Goal: Task Accomplishment & Management: Use online tool/utility

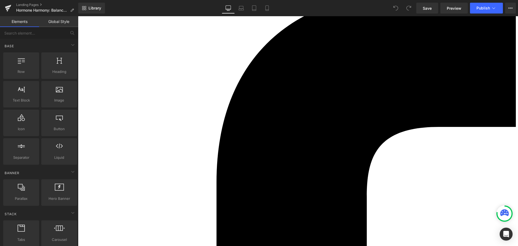
scroll to position [1160, 0]
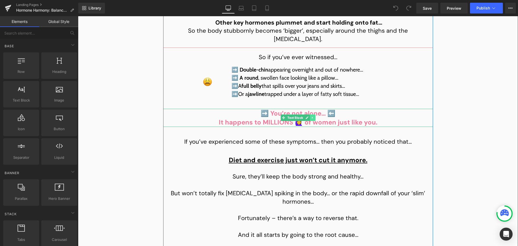
click at [310, 114] on link at bounding box center [313, 117] width 6 height 6
click at [281, 118] on p "It happens to MILLIONS 🙋‍♀️ of women just like you." at bounding box center [298, 122] width 270 height 9
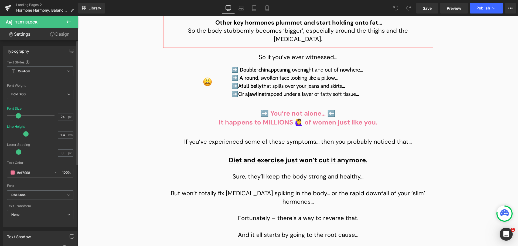
scroll to position [0, 0]
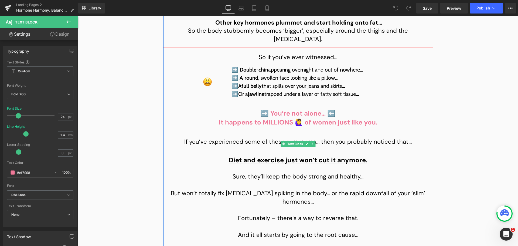
click at [327, 138] on p "If you’ve experienced some of these symptoms… then you probably noticed that…" at bounding box center [298, 142] width 270 height 8
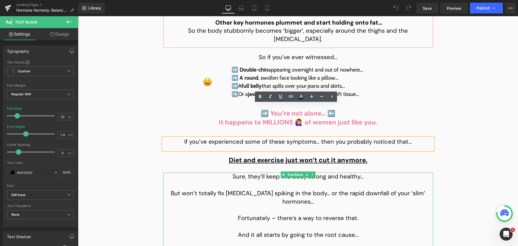
click at [286, 181] on p at bounding box center [298, 185] width 270 height 8
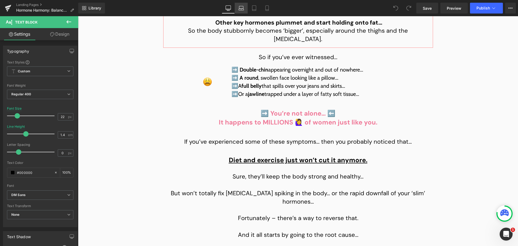
click at [243, 4] on link "Laptop" at bounding box center [241, 8] width 13 height 11
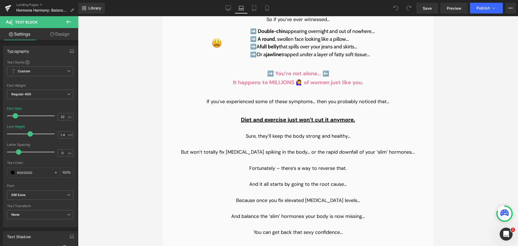
scroll to position [1175, 0]
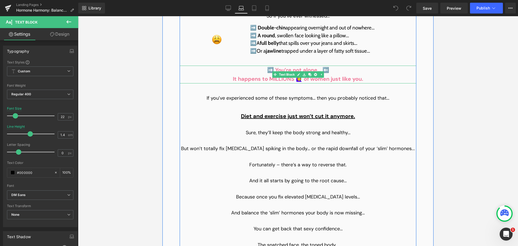
click at [258, 74] on p "It happens to MILLIONS 🙋‍♀️ of women just like you." at bounding box center [298, 78] width 237 height 9
click at [240, 74] on p "It happens to MILLIONS 🙋‍♀️ of women just like you." at bounding box center [298, 78] width 237 height 9
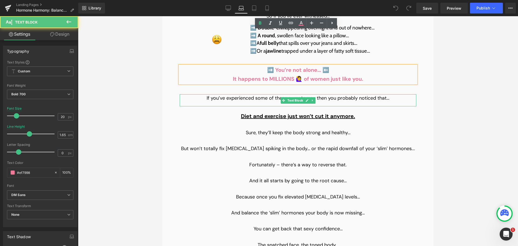
click at [234, 94] on p "If you’ve experienced some of these symptoms… then you probably noticed that…" at bounding box center [298, 98] width 237 height 8
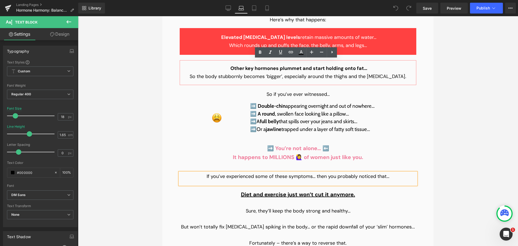
scroll to position [1067, 0]
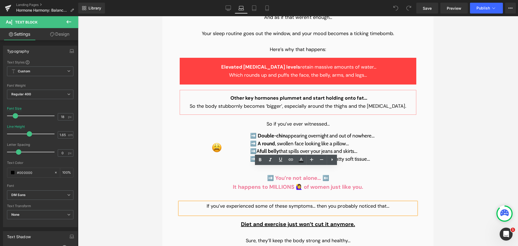
click at [261, 174] on p "➡️ You’re not alone… ⬅️" at bounding box center [298, 178] width 237 height 9
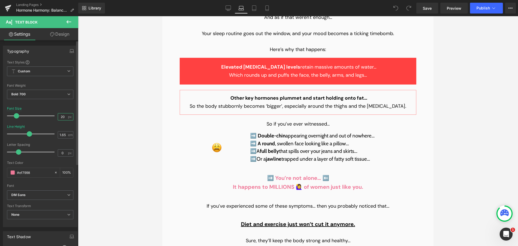
click at [61, 115] on input "20" at bounding box center [62, 116] width 9 height 7
type input "18"
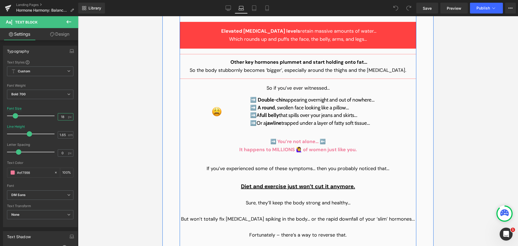
scroll to position [1121, 0]
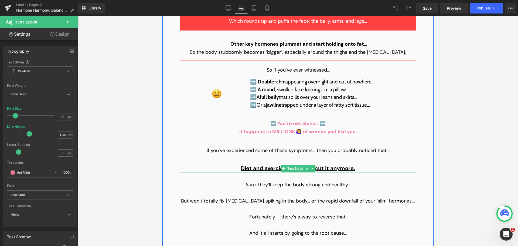
click at [256, 165] on span "Diet and exercise just won’t cut it anymore." at bounding box center [298, 168] width 114 height 7
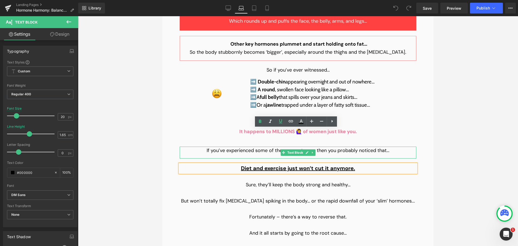
click at [236, 147] on p "If you’ve experienced some of these symptoms… then you probably noticed that…" at bounding box center [298, 151] width 237 height 8
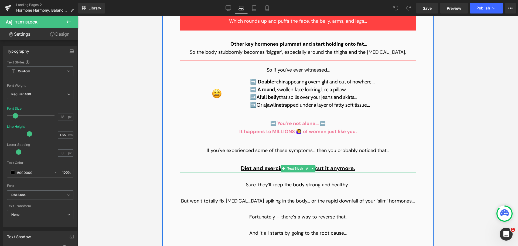
click at [256, 165] on span "Diet and exercise just won’t cut it anymore." at bounding box center [298, 168] width 114 height 7
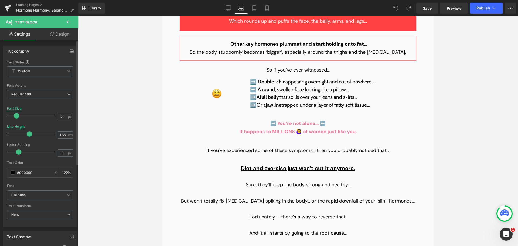
click at [63, 116] on input "20" at bounding box center [62, 116] width 9 height 7
type input "18"
click at [61, 35] on link "Design" at bounding box center [59, 34] width 39 height 12
click at [0, 0] on div "Spacing" at bounding box center [0, 0] width 0 height 0
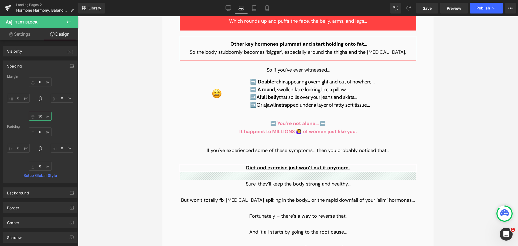
click at [40, 119] on input "text" at bounding box center [40, 116] width 23 height 9
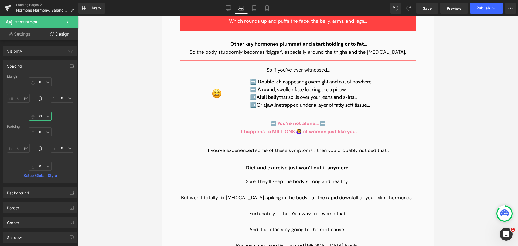
type input "20"
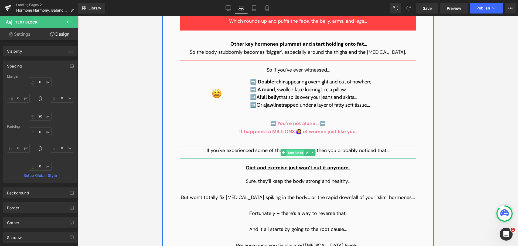
click at [294, 149] on span "Text Block" at bounding box center [295, 152] width 18 height 6
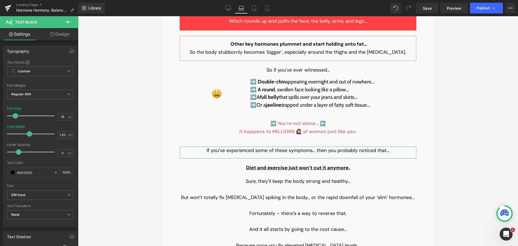
click at [51, 34] on icon at bounding box center [52, 34] width 4 height 4
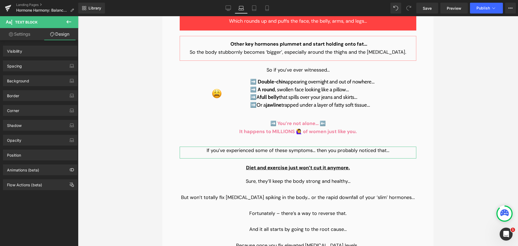
click at [30, 66] on div "Spacing" at bounding box center [40, 66] width 74 height 10
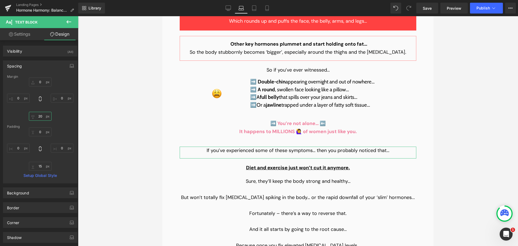
click at [42, 118] on input "text" at bounding box center [40, 116] width 23 height 9
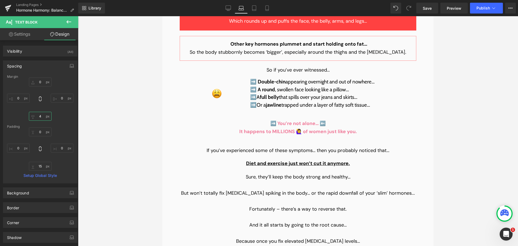
type input "5"
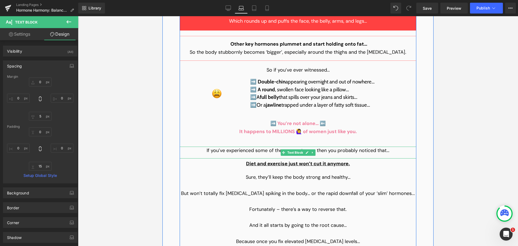
click at [330, 147] on p "If you’ve experienced some of these symptoms… then you probably noticed that…" at bounding box center [298, 151] width 237 height 8
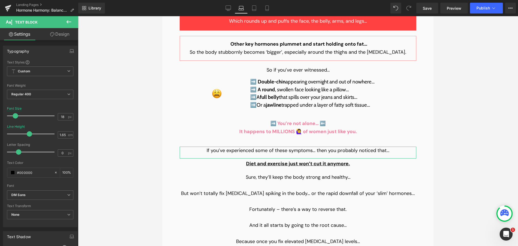
click at [56, 34] on link "Design" at bounding box center [59, 34] width 39 height 12
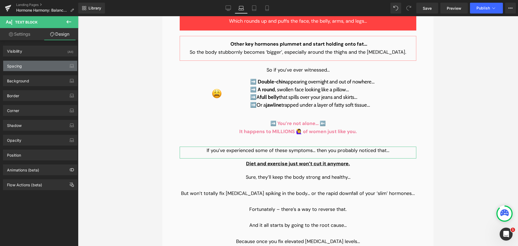
click at [39, 65] on div "Spacing" at bounding box center [40, 66] width 74 height 10
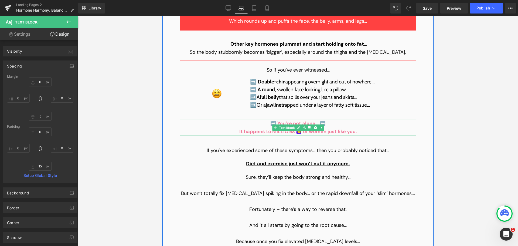
click at [257, 120] on p "➡️ You’re not alone… ⬅️" at bounding box center [298, 124] width 237 height 8
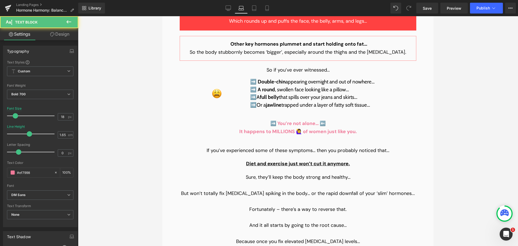
click at [61, 31] on link "Design" at bounding box center [59, 34] width 39 height 12
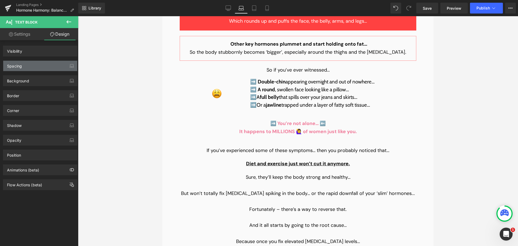
click at [29, 63] on div "Spacing" at bounding box center [40, 66] width 74 height 10
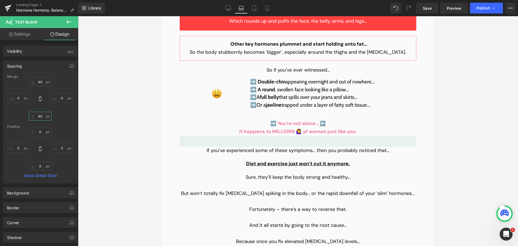
click at [37, 114] on input "text" at bounding box center [40, 116] width 23 height 9
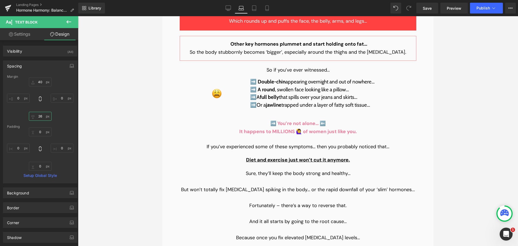
type input "25"
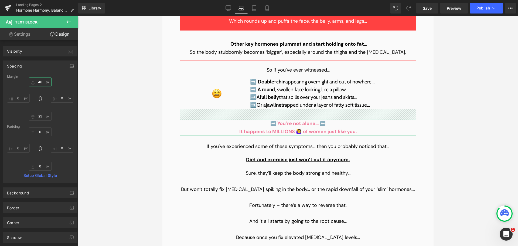
click at [40, 84] on input "text" at bounding box center [40, 81] width 23 height 9
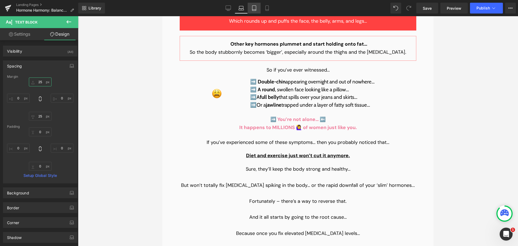
type input "25"
click at [253, 8] on icon at bounding box center [253, 7] width 5 height 5
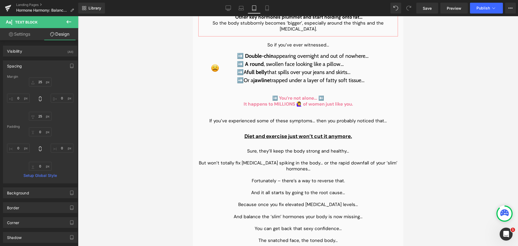
scroll to position [1153, 0]
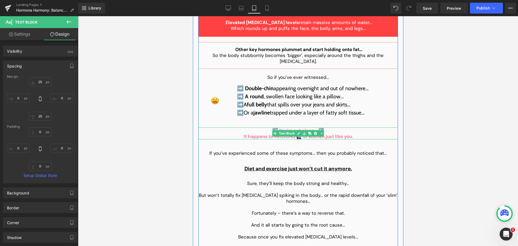
click at [257, 127] on p "➡️ You’re not alone… ⬅️" at bounding box center [298, 130] width 200 height 6
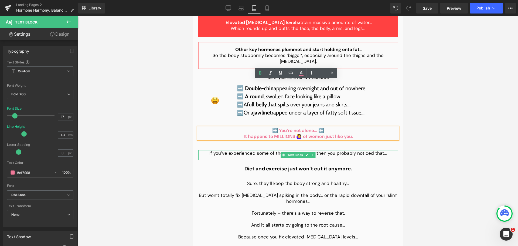
click at [244, 150] on p "If you’ve experienced some of these symptoms… then you probably noticed that…" at bounding box center [298, 153] width 200 height 6
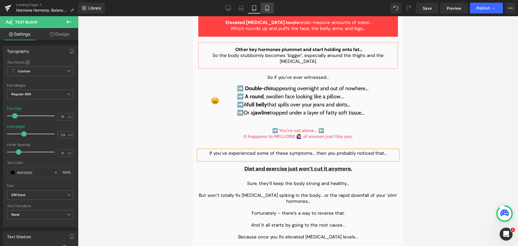
click at [270, 8] on icon at bounding box center [266, 7] width 5 height 5
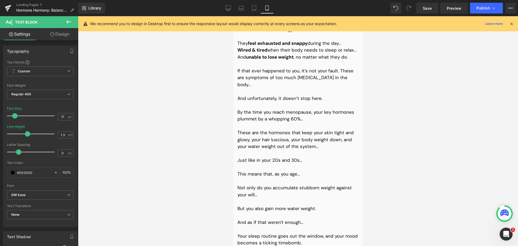
scroll to position [1476, 0]
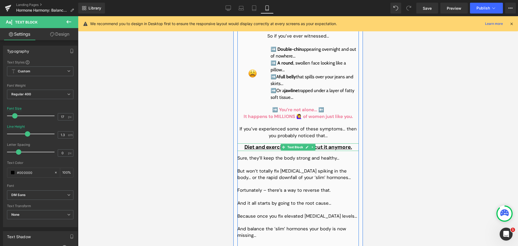
click at [264, 144] on span "Diet and exercise just won’t cut it anymore." at bounding box center [298, 147] width 108 height 7
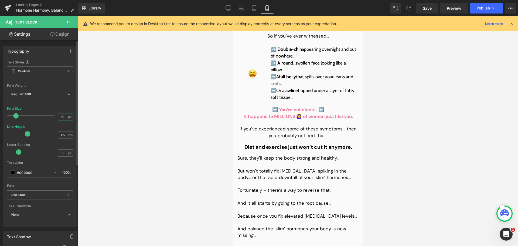
click at [61, 114] on input "19" at bounding box center [62, 116] width 9 height 7
type input "17"
click at [239, 7] on icon at bounding box center [241, 7] width 5 height 5
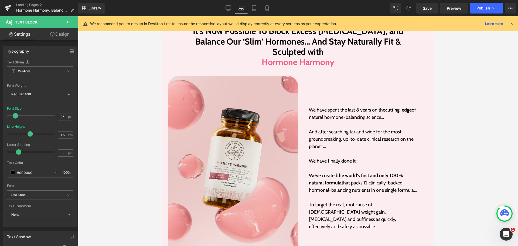
scroll to position [1116, 0]
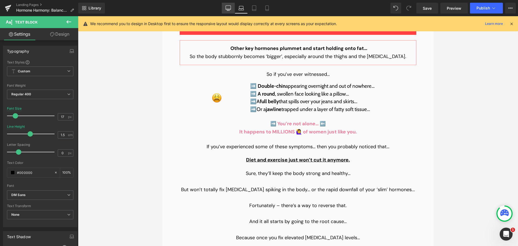
click at [225, 6] on link "Desktop" at bounding box center [228, 8] width 13 height 11
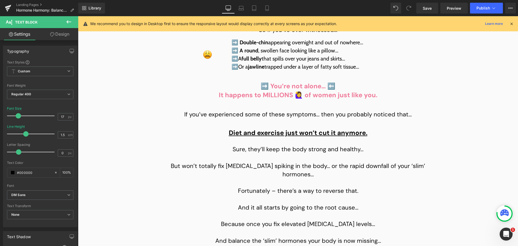
scroll to position [1161, 0]
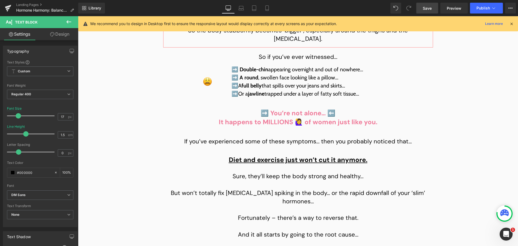
click at [437, 7] on link "Save" at bounding box center [427, 8] width 22 height 11
click at [431, 9] on span "Save" at bounding box center [427, 8] width 9 height 6
